Goal: Task Accomplishment & Management: Use online tool/utility

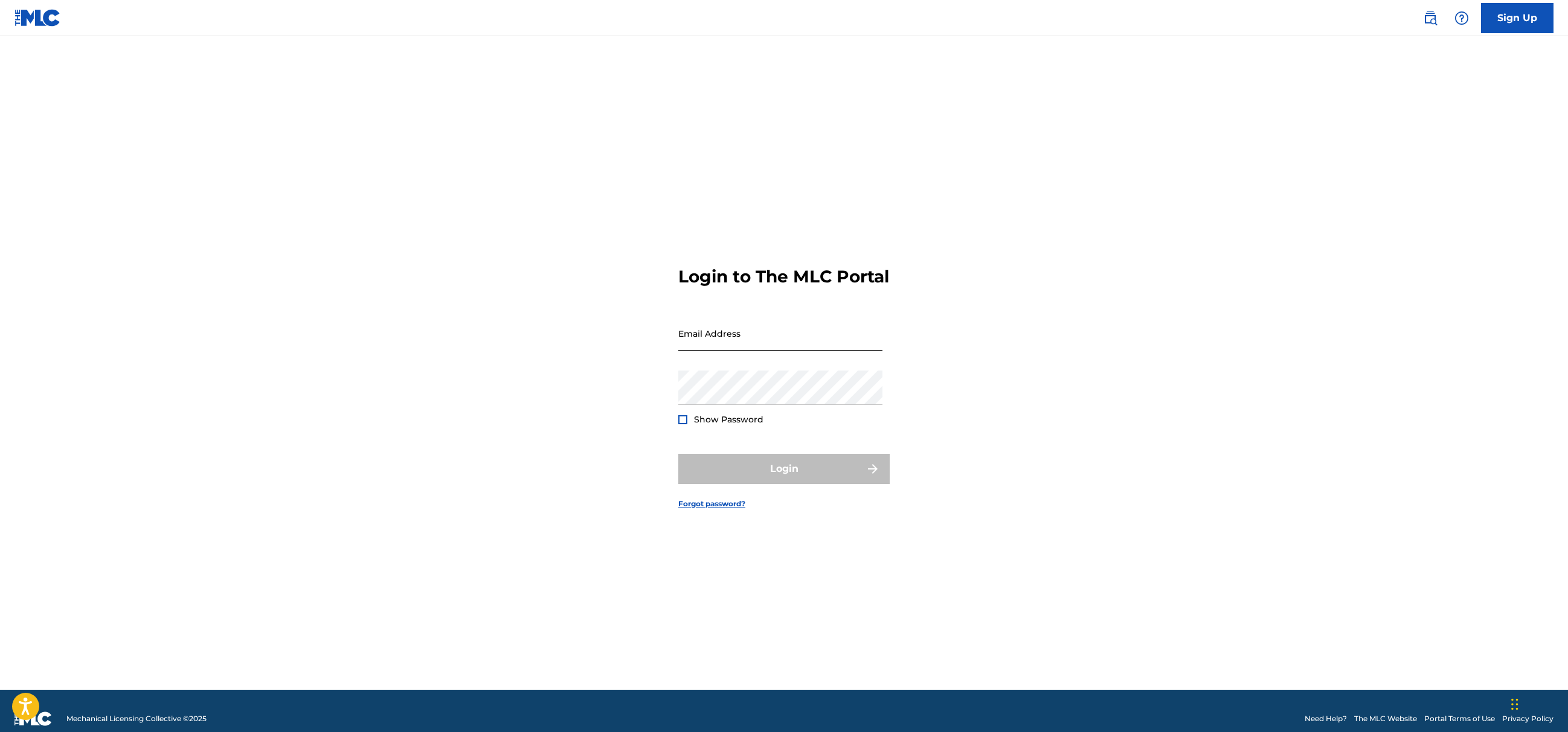
click at [779, 341] on input "Email Address" at bounding box center [780, 333] width 204 height 35
type input "[EMAIL_ADDRESS][DOMAIN_NAME]"
click at [0, 732] on nordpass-autofill-portal at bounding box center [0, 732] width 0 height 0
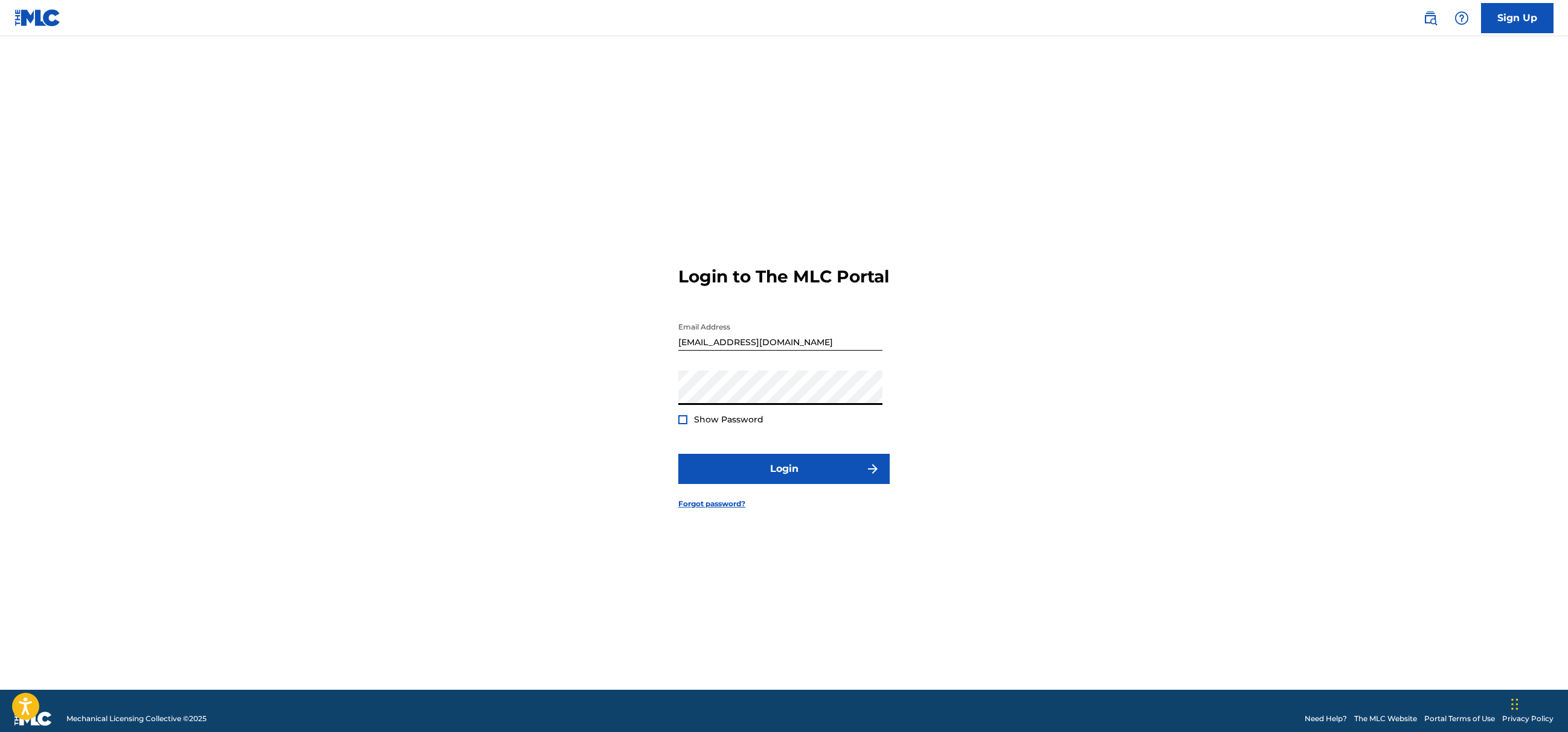
click at [701, 425] on span "Show Password" at bounding box center [728, 419] width 69 height 11
click at [806, 483] on button "Login" at bounding box center [783, 469] width 211 height 30
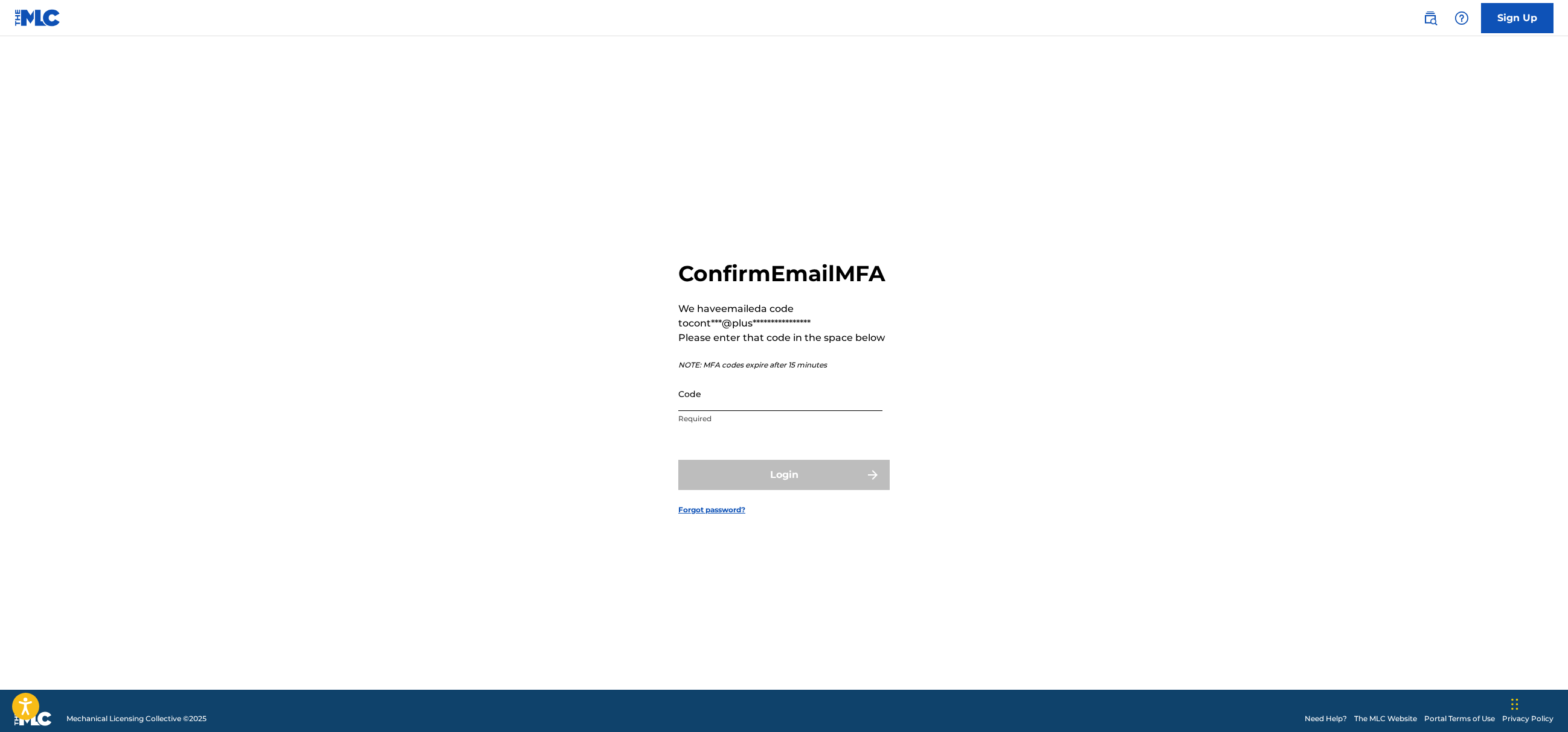
drag, startPoint x: 759, startPoint y: 409, endPoint x: 756, endPoint y: 417, distance: 8.5
click at [759, 409] on input "Code" at bounding box center [780, 393] width 204 height 35
paste input "117565"
type input "117565"
click at [732, 490] on button "Login" at bounding box center [783, 474] width 211 height 30
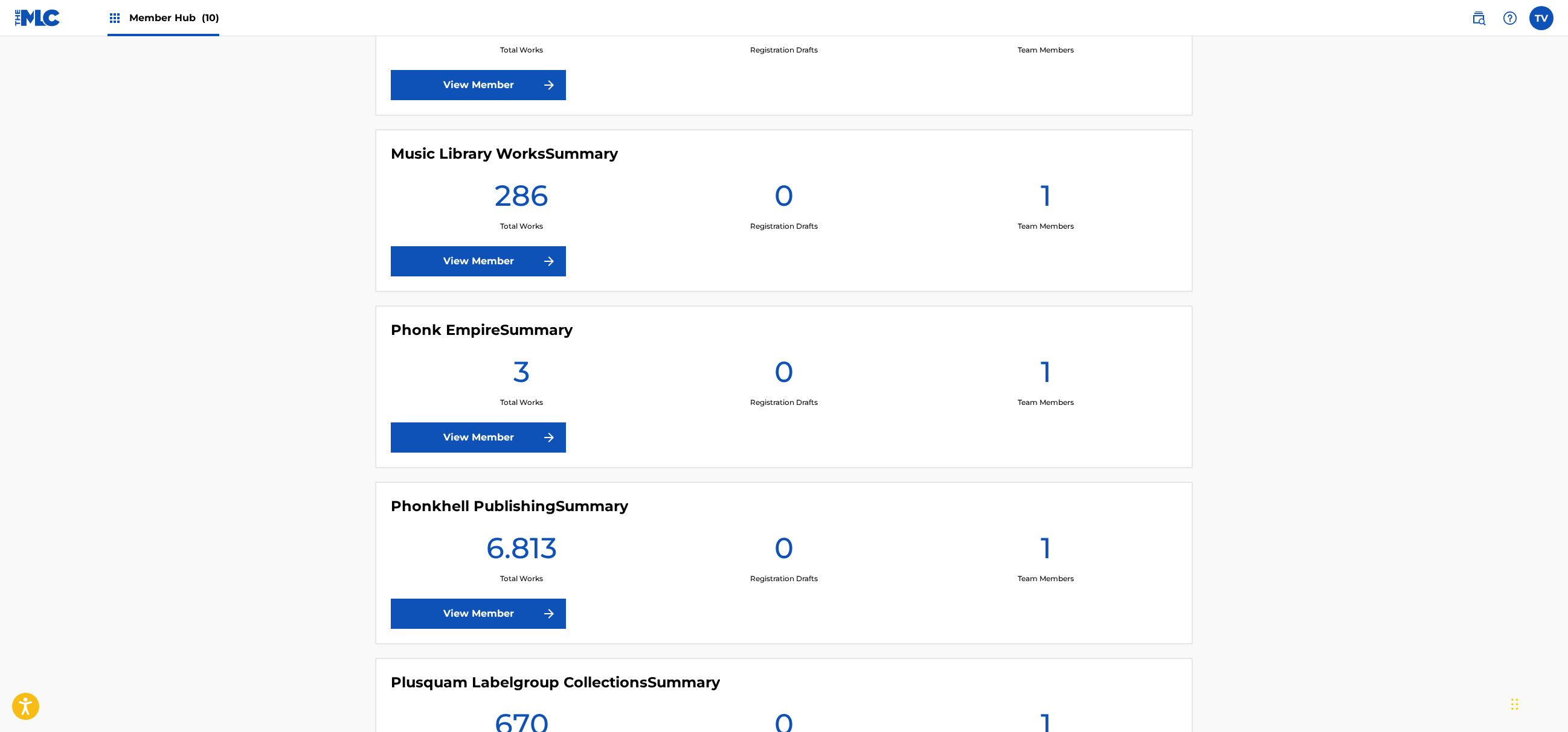
scroll to position [966, 0]
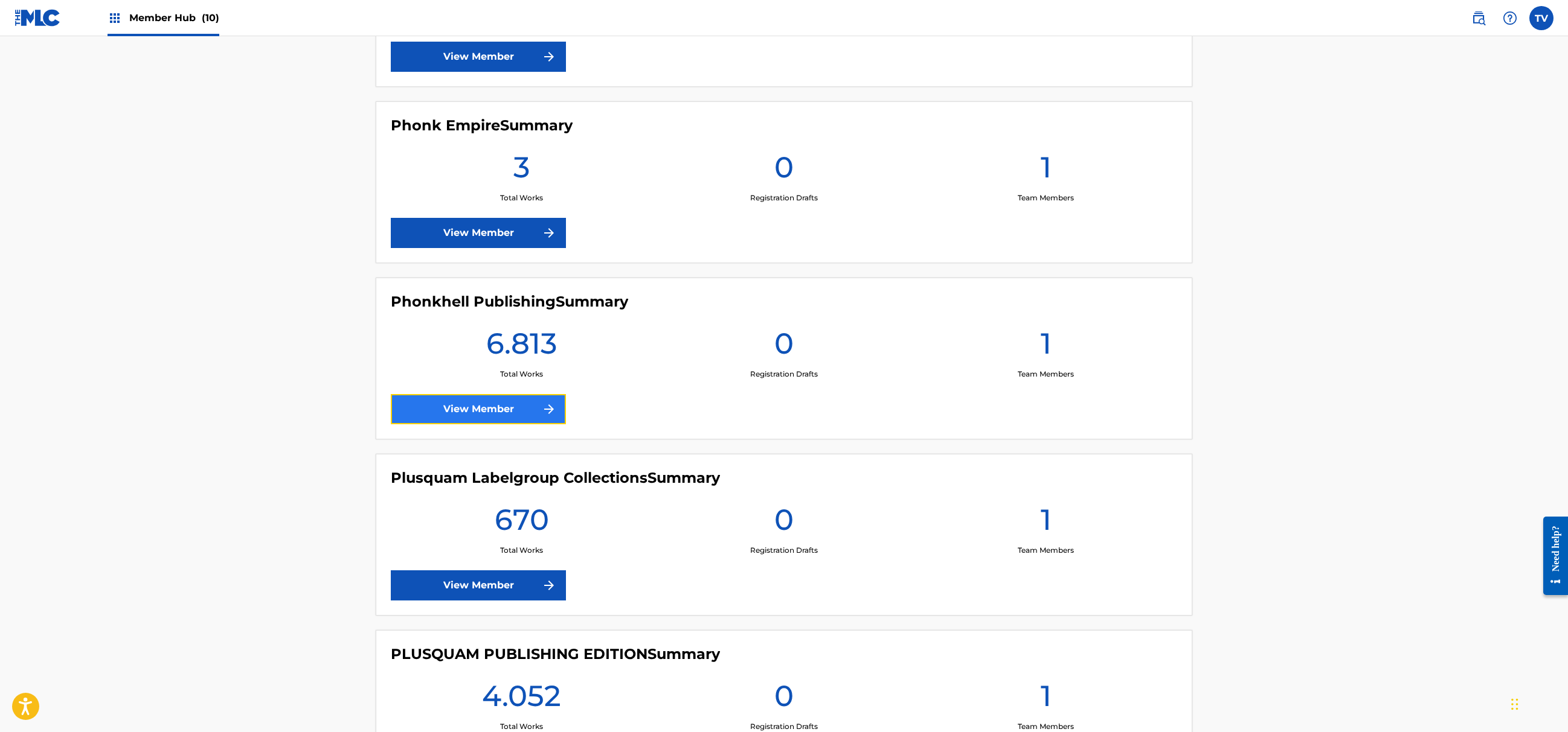
click at [524, 421] on link "View Member" at bounding box center [478, 409] width 175 height 30
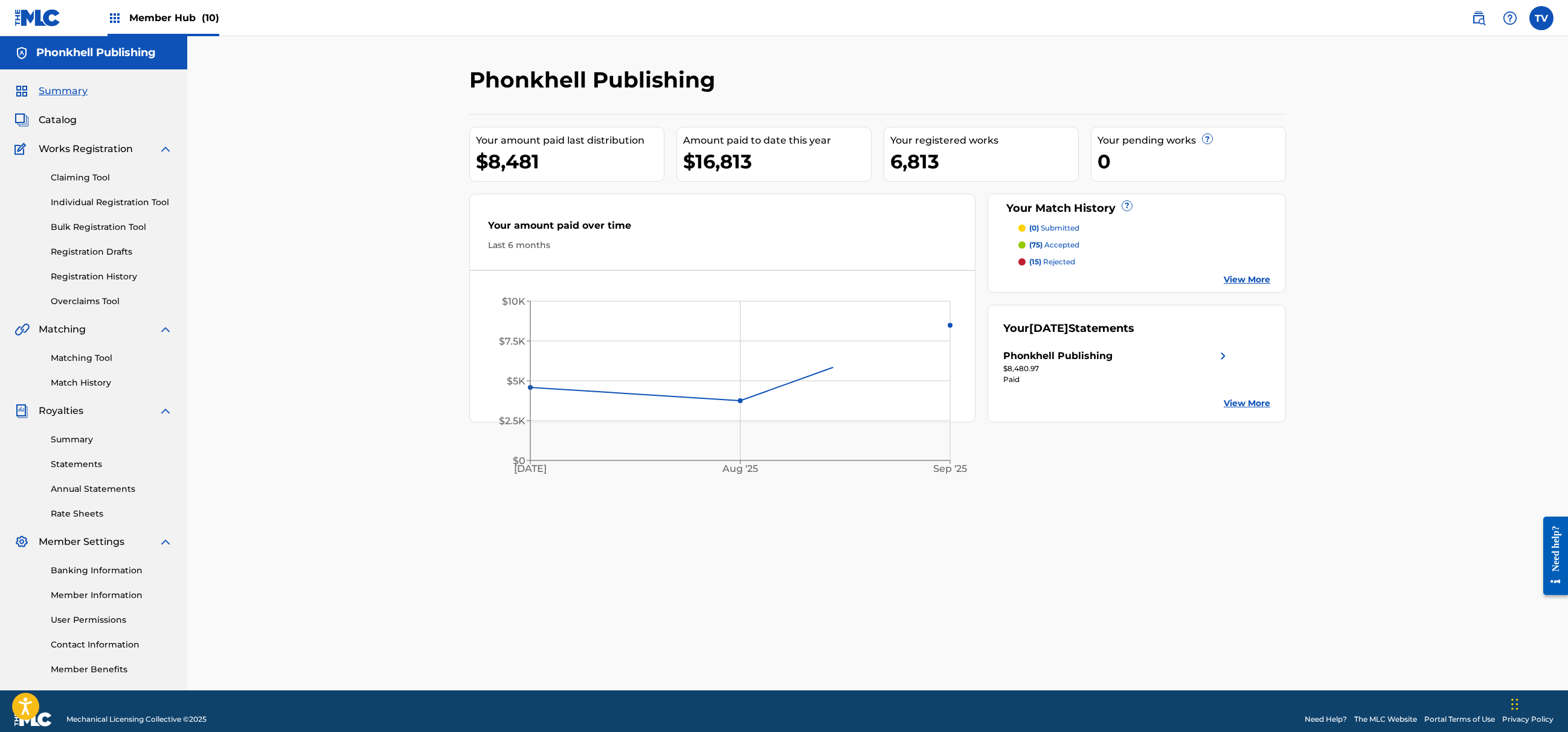
click at [46, 357] on div "Matching Tool Match History" at bounding box center [94, 363] width 159 height 52
click at [78, 358] on link "Matching Tool" at bounding box center [111, 358] width 122 height 13
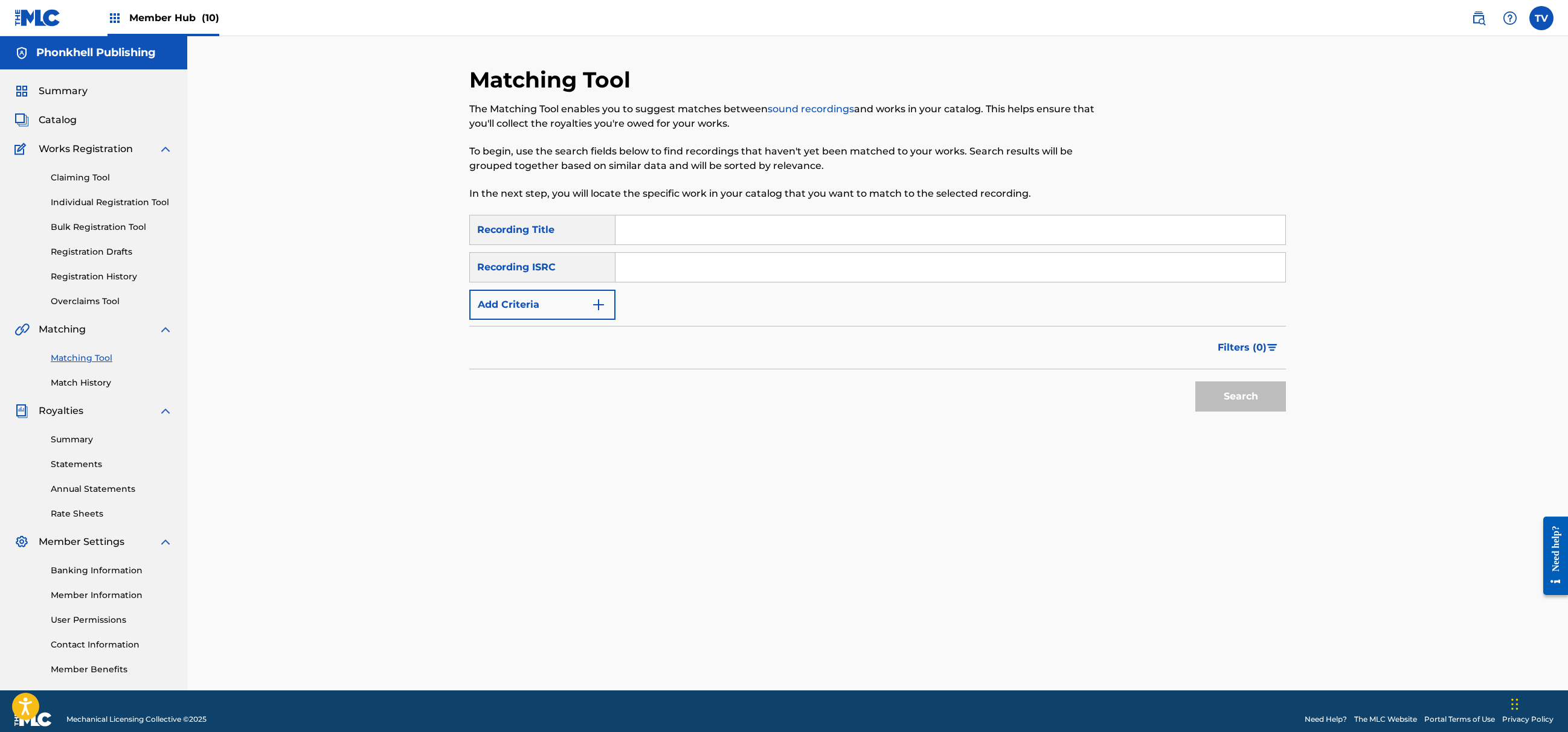
click at [680, 261] on input "Search Form" at bounding box center [951, 266] width 670 height 29
paste input "AEA3A2249831"
click at [1238, 402] on button "Search" at bounding box center [1240, 396] width 90 height 30
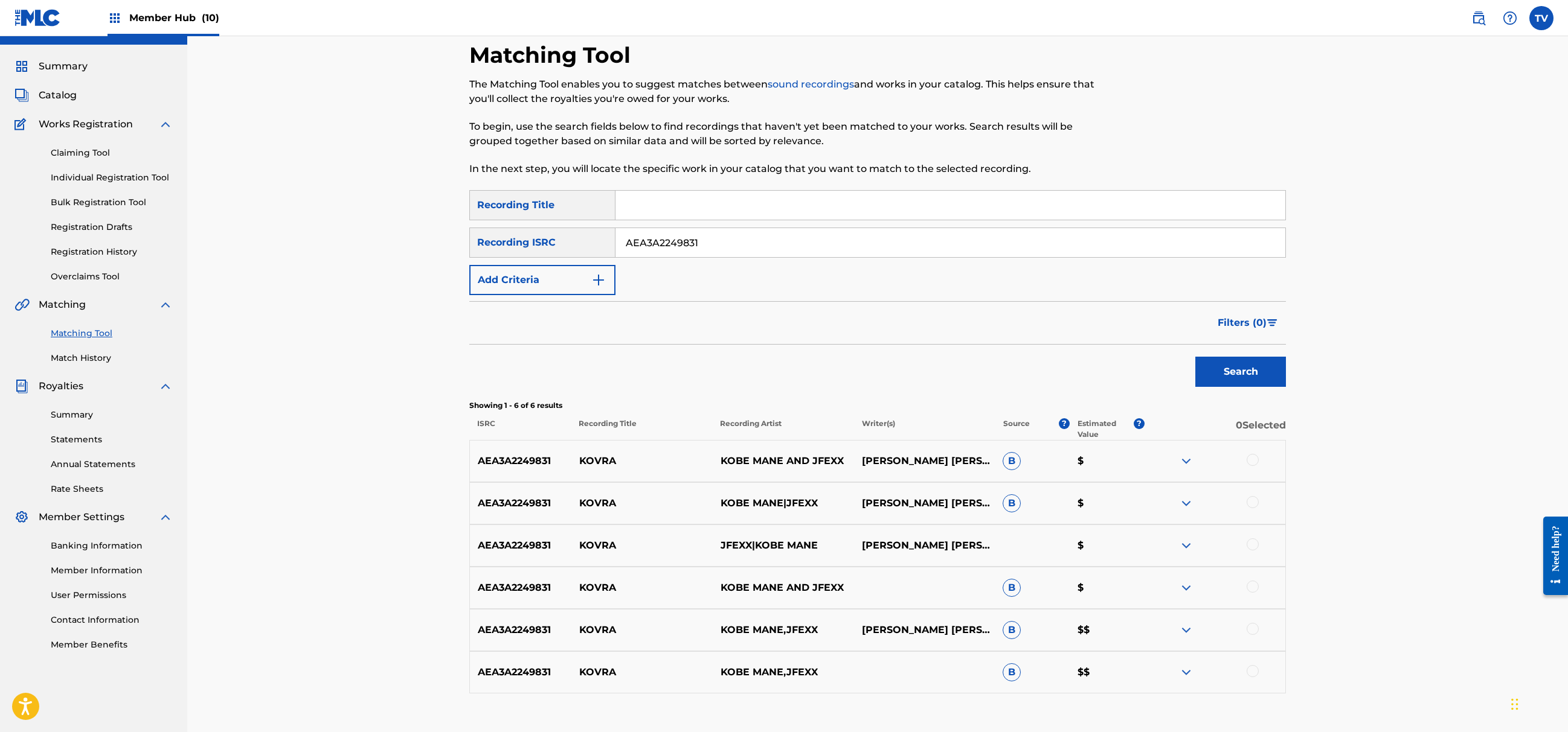
scroll to position [104, 0]
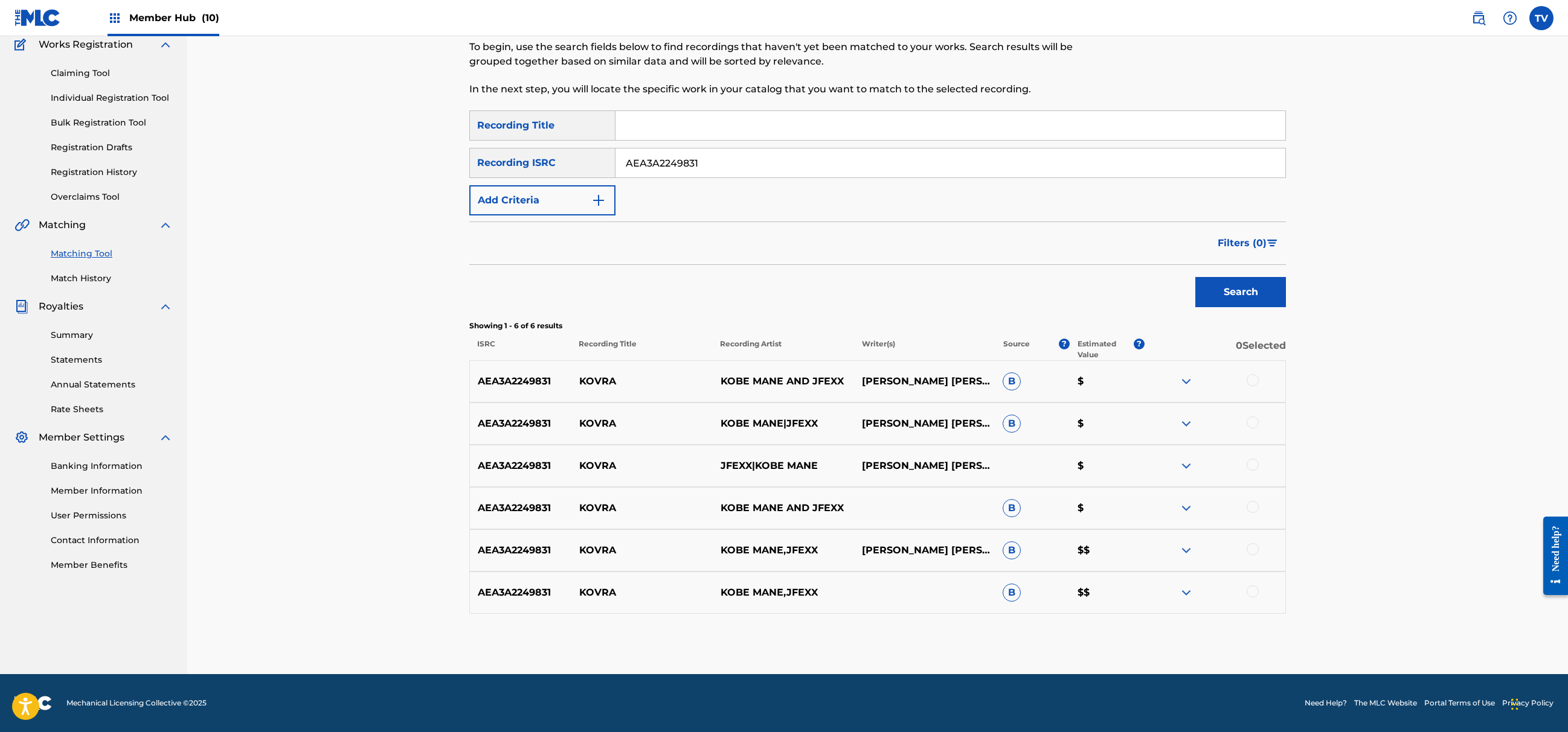
drag, startPoint x: 707, startPoint y: 161, endPoint x: 621, endPoint y: 211, distance: 99.5
click at [536, 167] on div "SearchWithCriteria2bf92eae-60d8-405c-8ea5-0743e76c1a85 Recording ISRC AEA3A2249…" at bounding box center [878, 162] width 817 height 30
paste input "SGW502590895"
type input "SGW502590895"
click at [1213, 288] on button "Search" at bounding box center [1240, 292] width 90 height 30
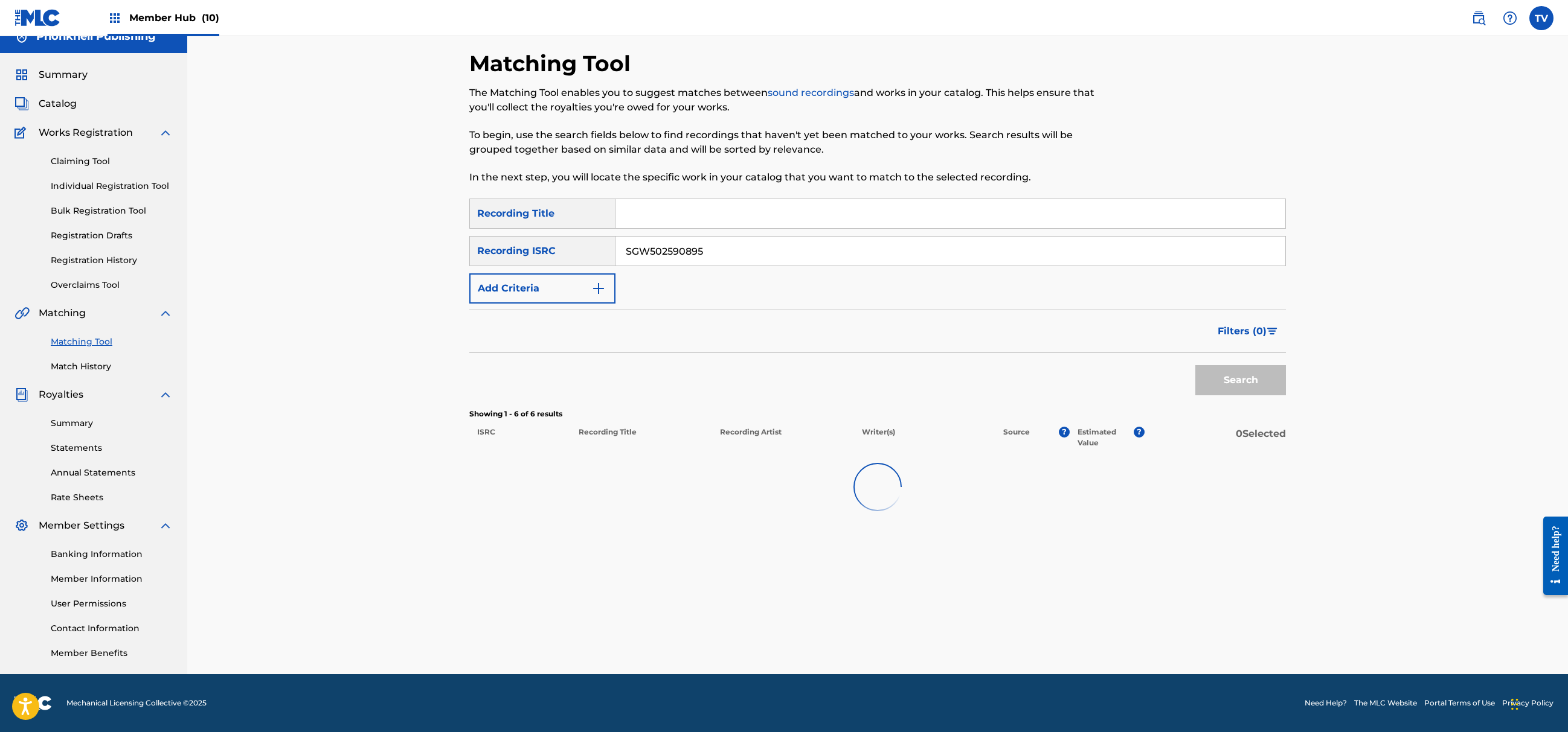
scroll to position [16, 0]
